Goal: Complete application form: Complete application form

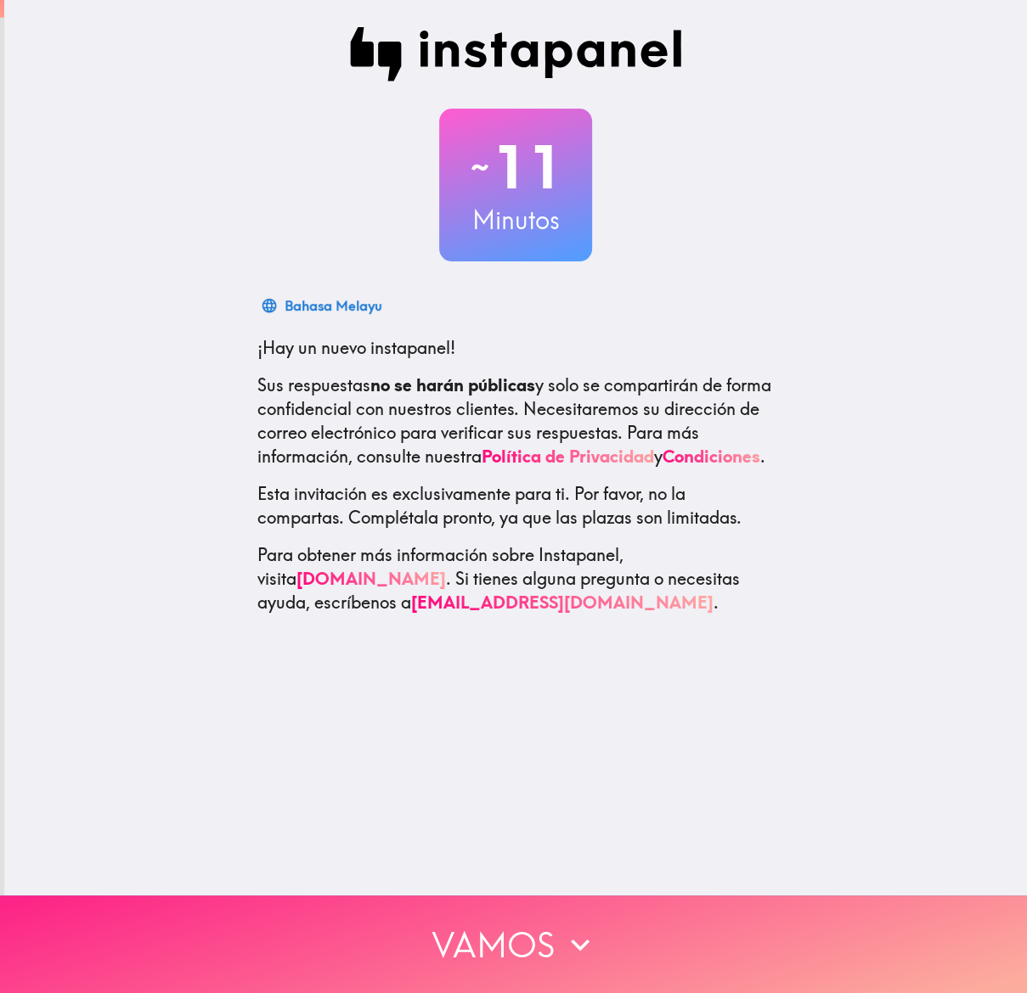
click at [529, 922] on font "Vamos" at bounding box center [492, 944] width 123 height 59
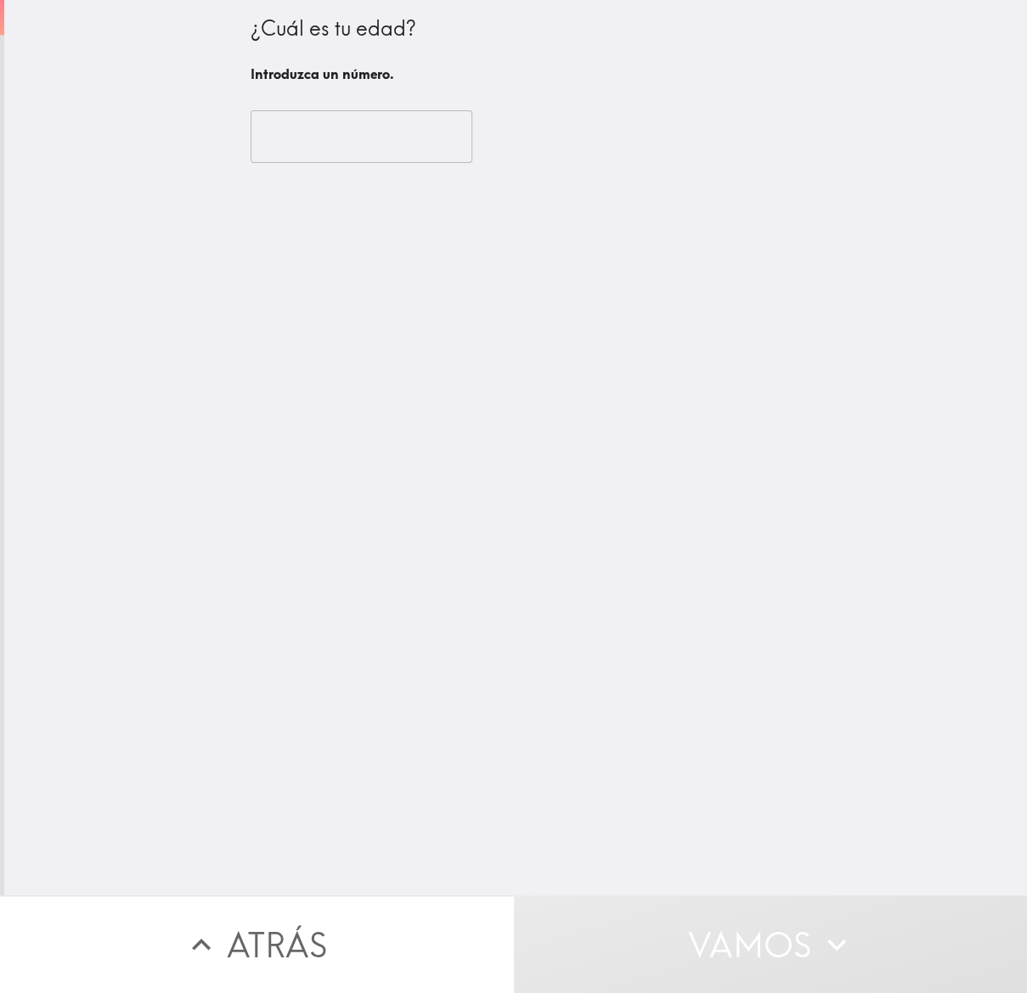
click at [317, 153] on input "number" at bounding box center [361, 136] width 222 height 53
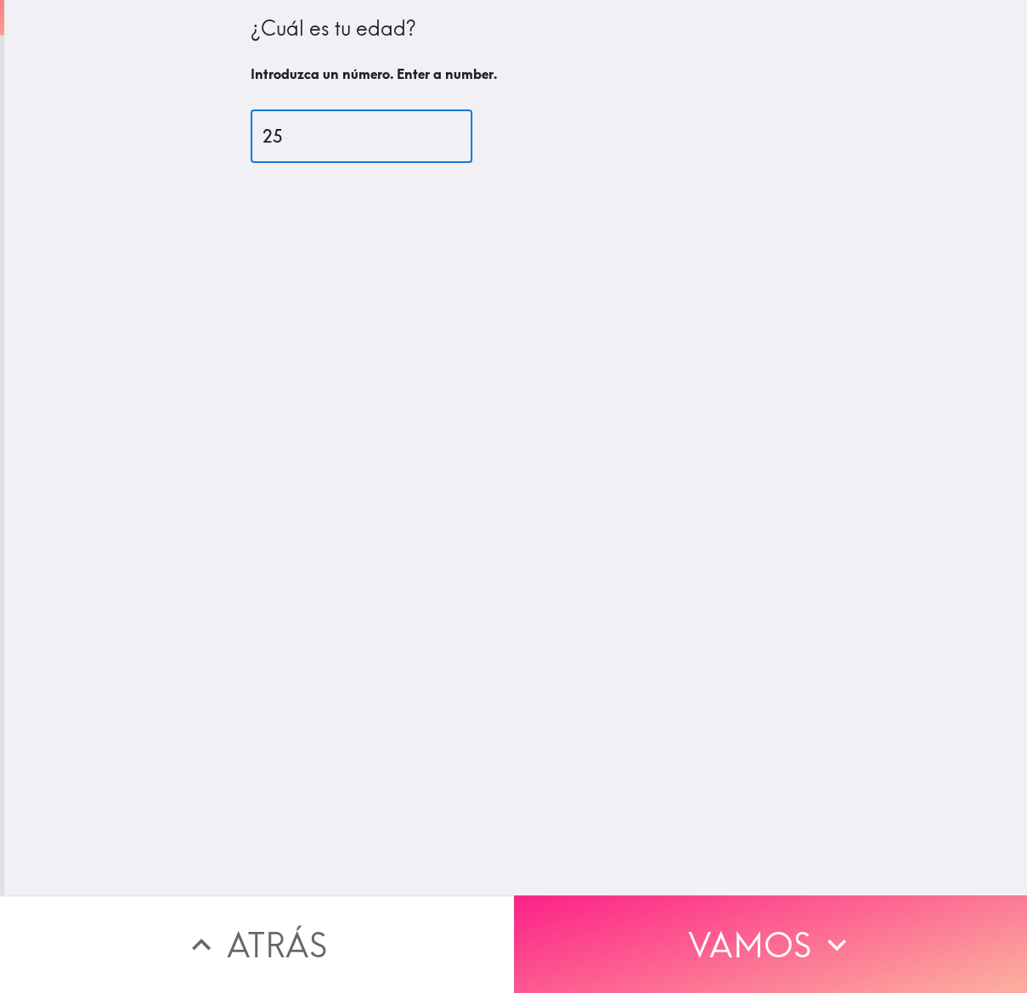
type input "25"
click at [688, 952] on font "Vamos" at bounding box center [749, 944] width 123 height 59
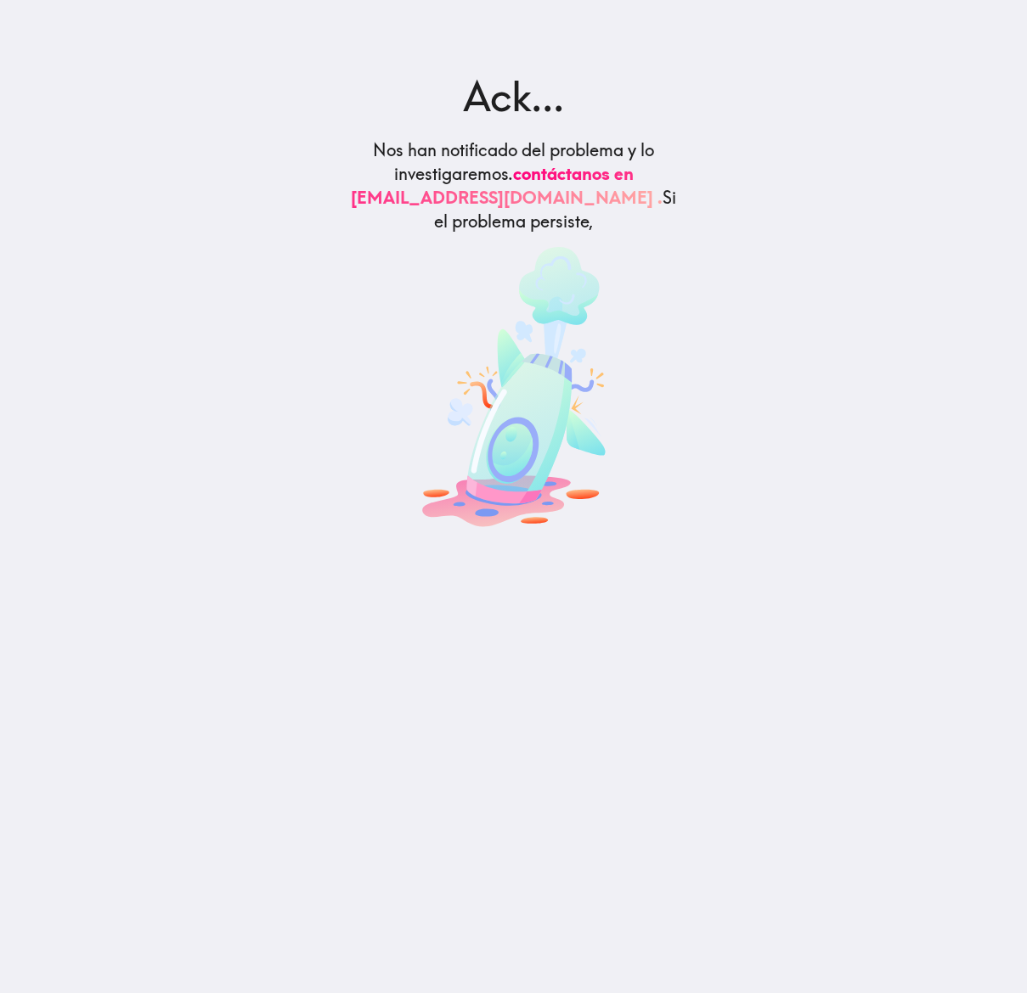
click at [480, 451] on img at bounding box center [513, 387] width 183 height 280
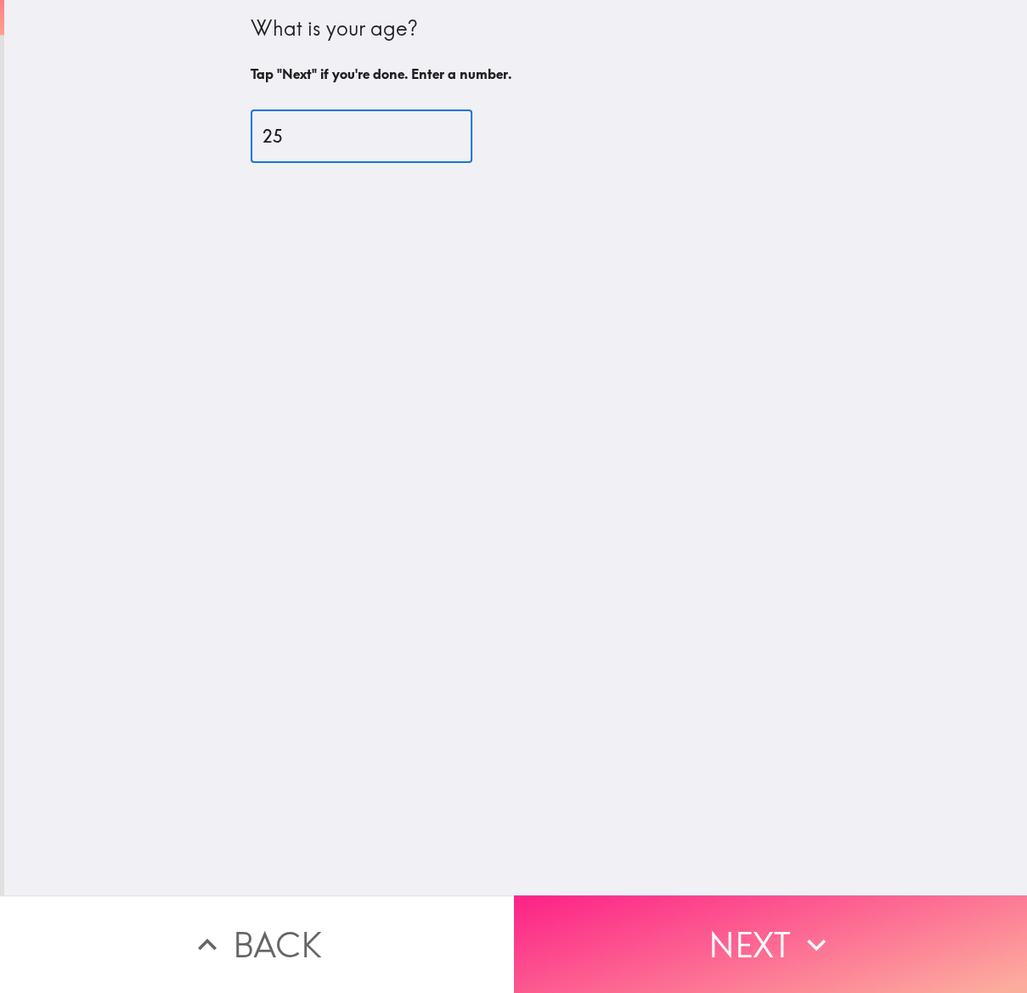
click at [682, 934] on button "Next" at bounding box center [771, 945] width 514 height 98
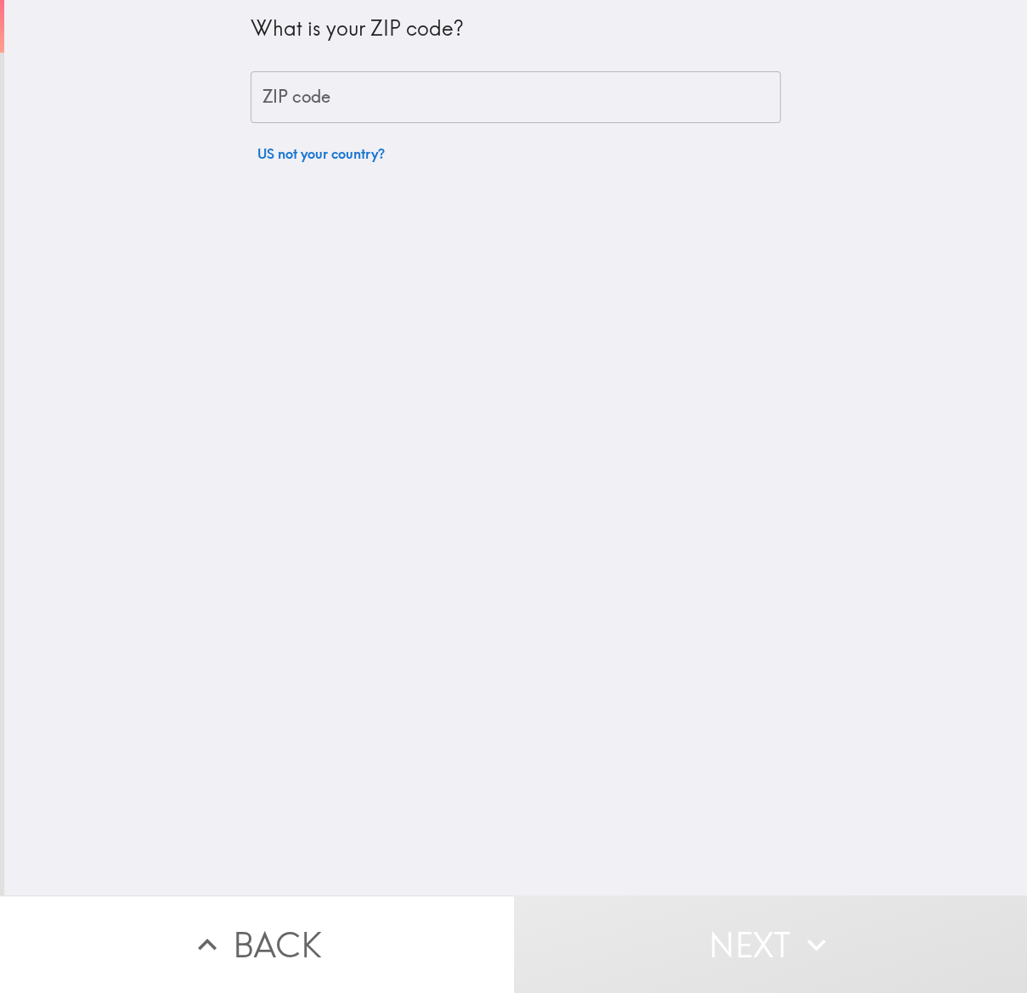
click at [319, 110] on input "ZIP code" at bounding box center [515, 97] width 530 height 53
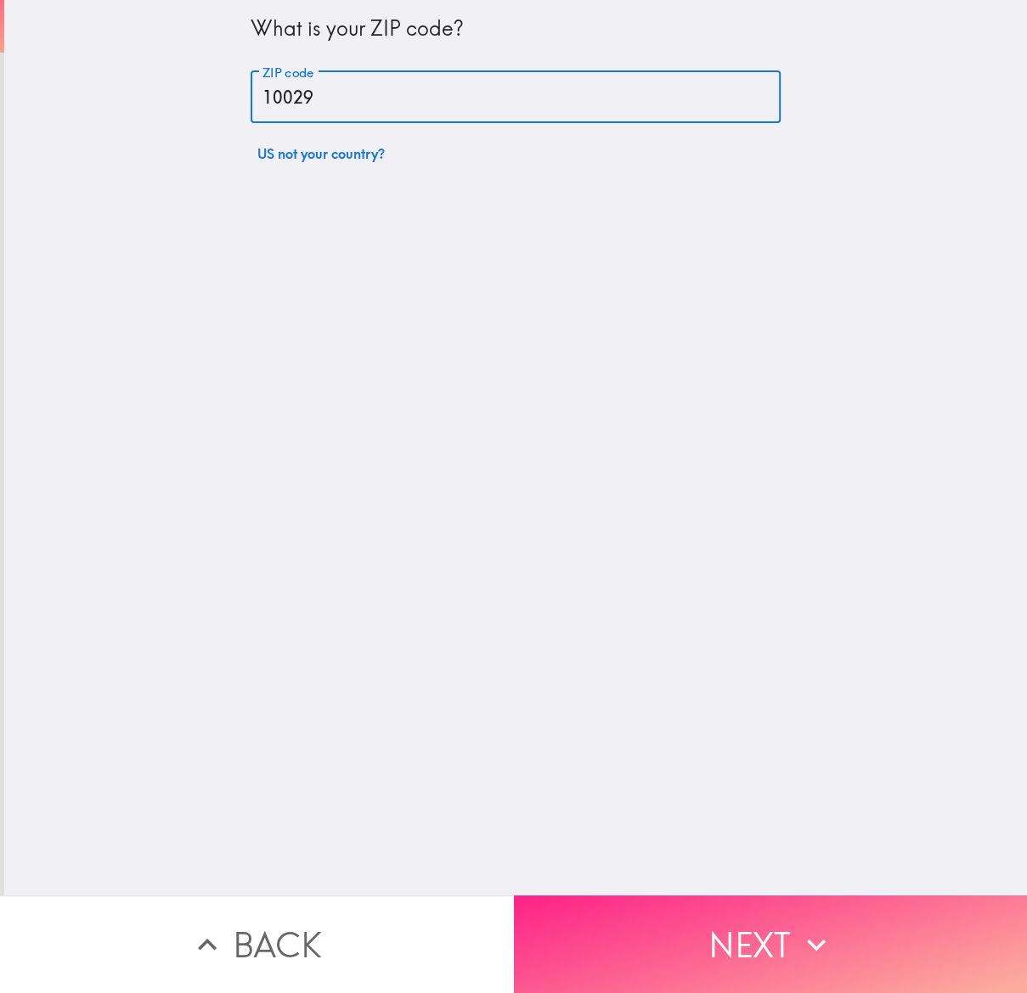
type input "10029"
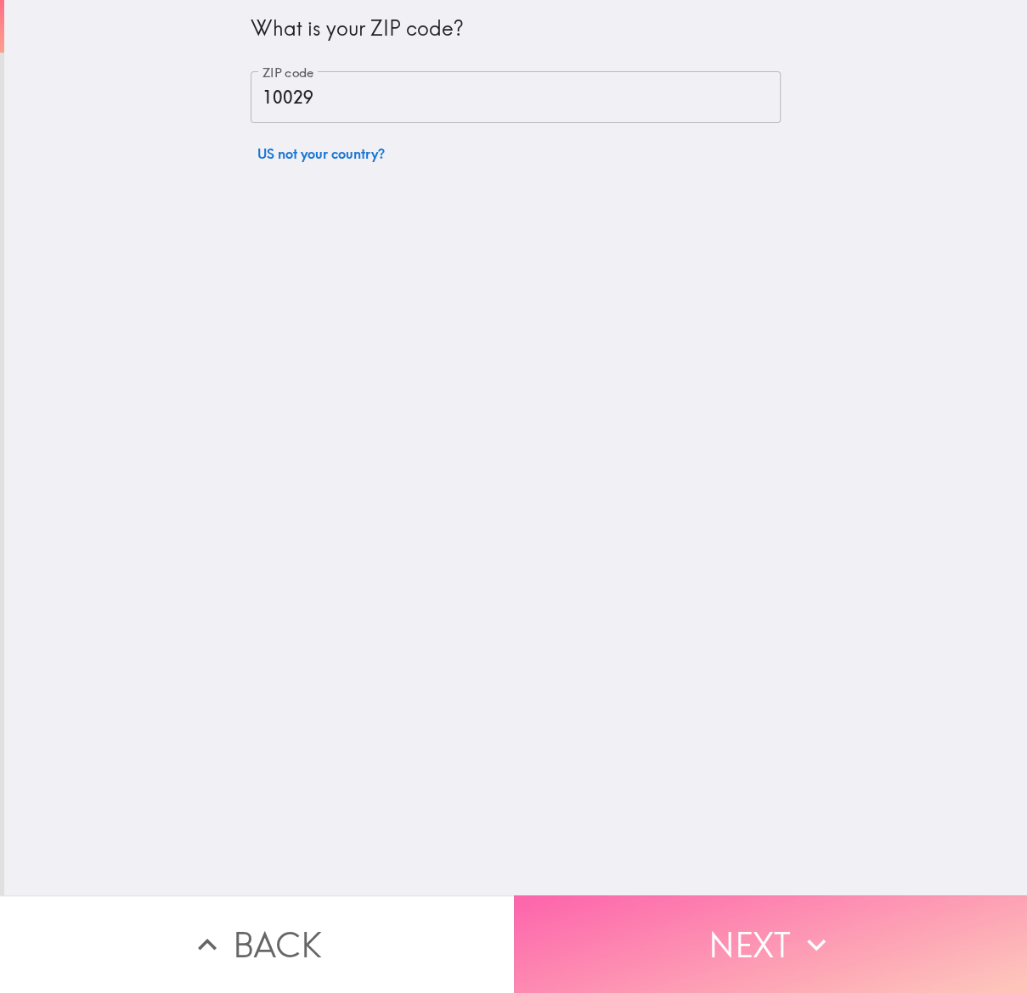
click at [748, 937] on button "Next" at bounding box center [771, 945] width 514 height 98
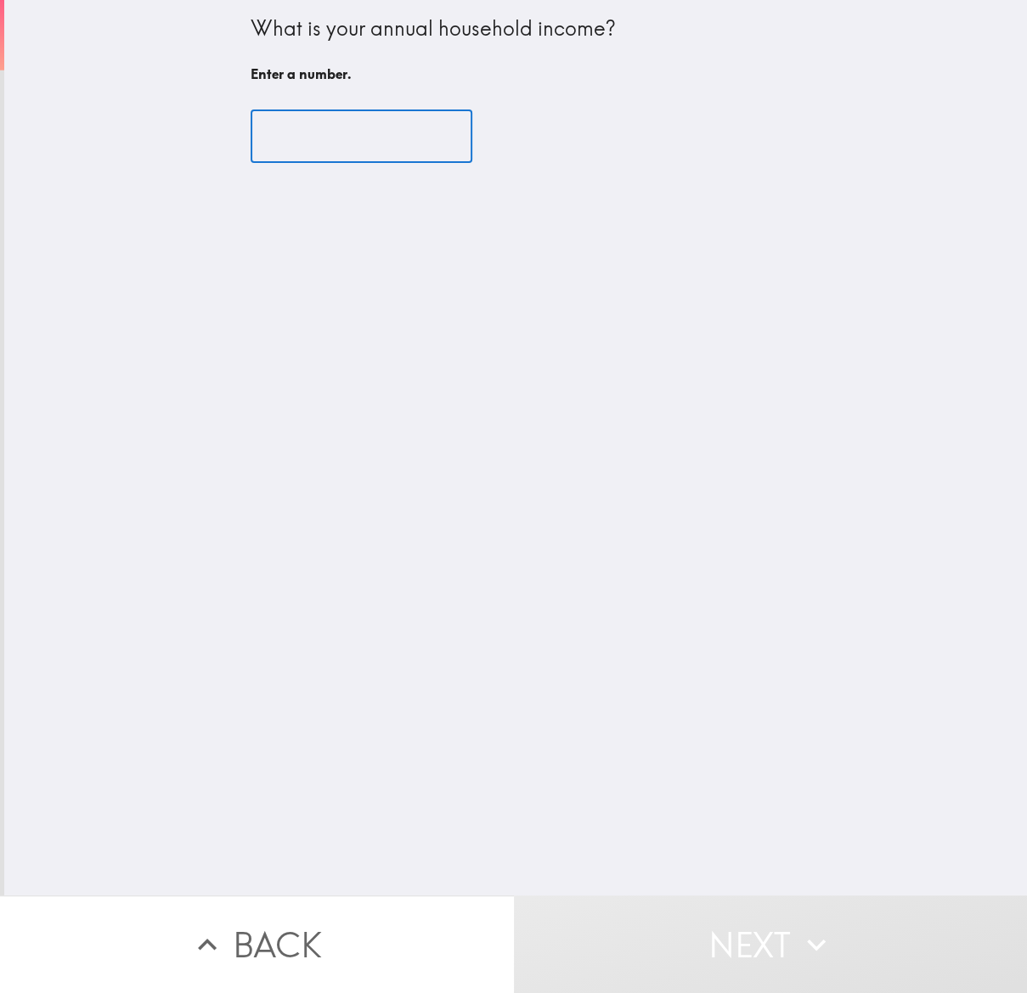
click at [284, 137] on input "number" at bounding box center [361, 136] width 222 height 53
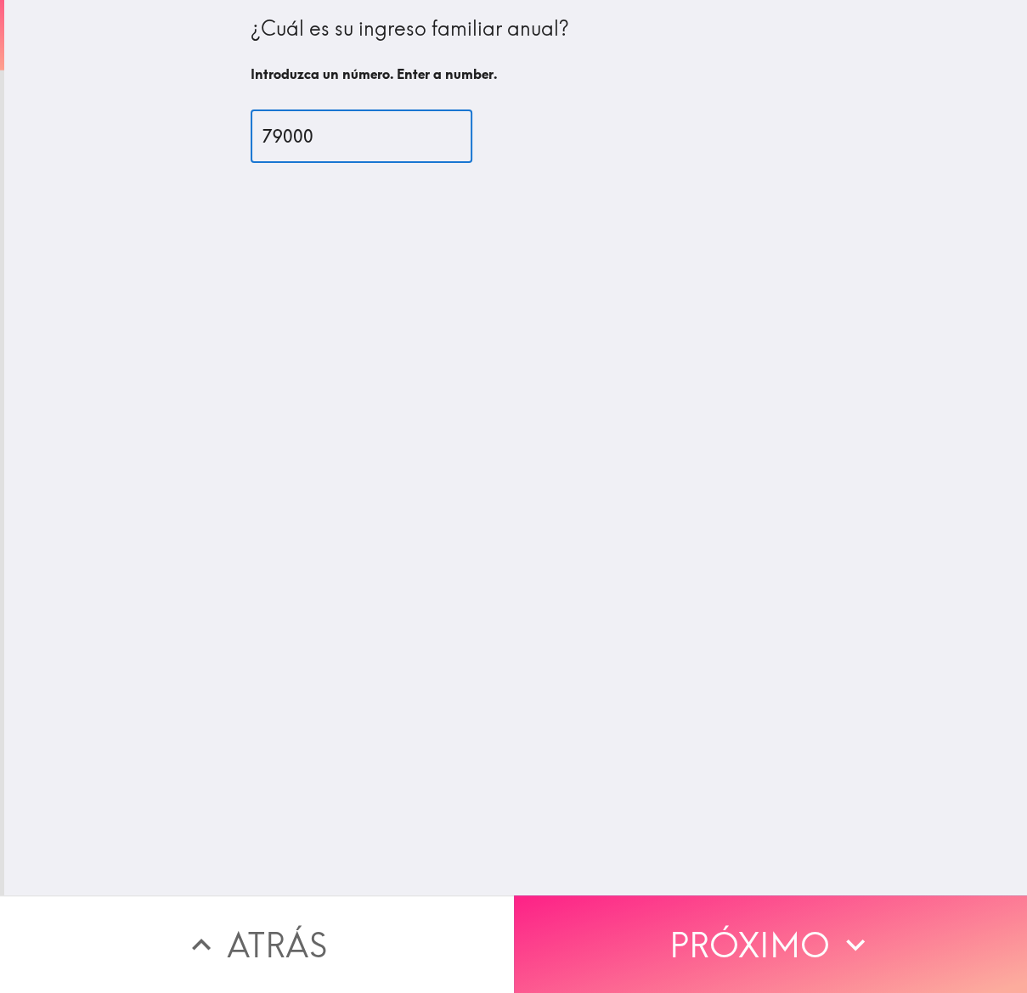
type input "79000"
click at [747, 924] on font "Próximo" at bounding box center [749, 944] width 160 height 59
